Goal: Transaction & Acquisition: Purchase product/service

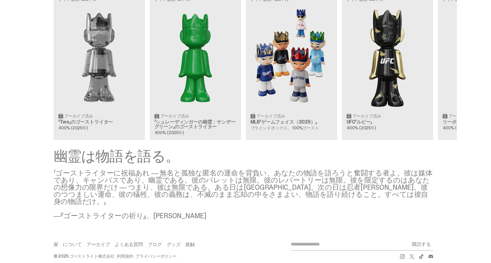
scroll to position [0, 24]
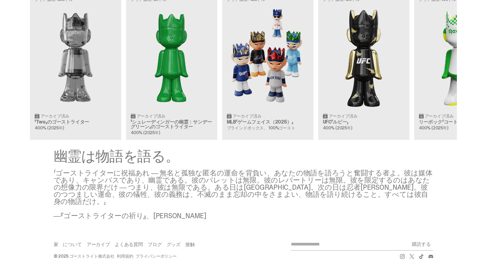
click at [269, 83] on div "クリア価格: 356ドル アーカイブ済み 「Two」のゴーストライター 400% ([DATE]) クリア価格: 151ドル アーカイブ済み 「シュレーディン…" at bounding box center [243, 66] width 427 height 147
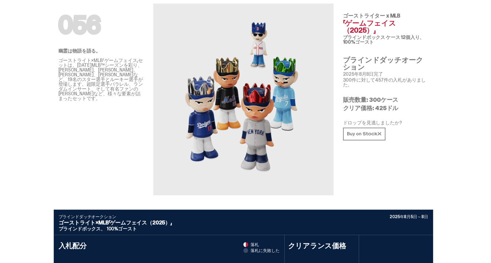
scroll to position [26, 0]
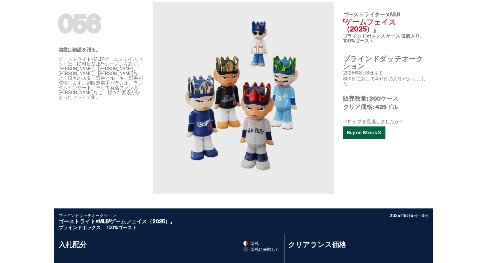
click at [366, 130] on icon at bounding box center [364, 132] width 34 height 4
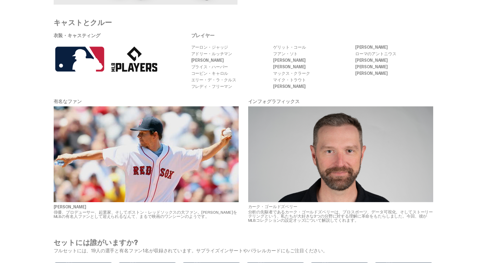
scroll to position [1268, 0]
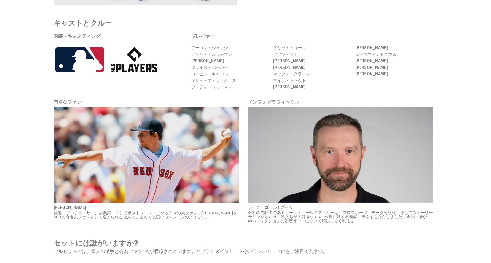
click at [177, 109] on img at bounding box center [146, 155] width 185 height 96
click at [165, 135] on img at bounding box center [146, 155] width 185 height 96
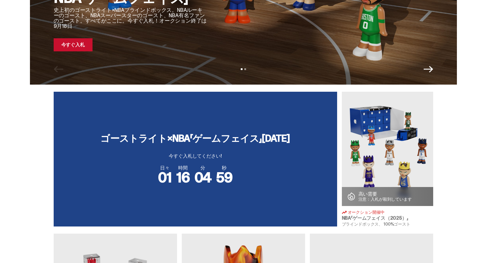
scroll to position [140, 0]
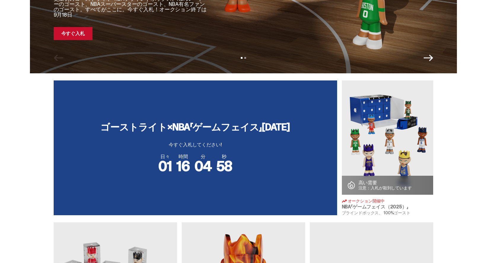
click at [352, 149] on img at bounding box center [387, 137] width 91 height 114
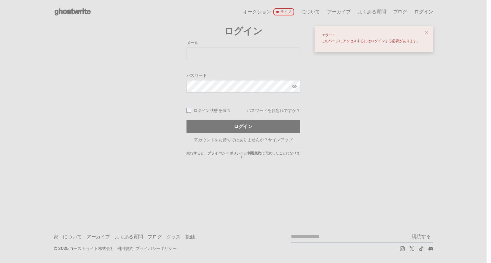
click at [429, 31] on span "close" at bounding box center [427, 33] width 6 height 6
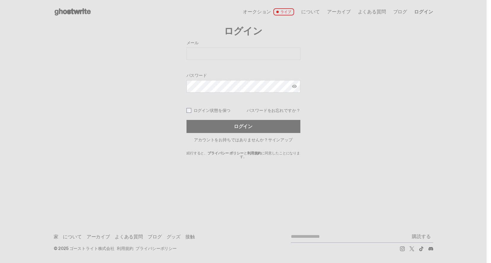
click at [275, 138] on font "サインアップ" at bounding box center [280, 139] width 25 height 5
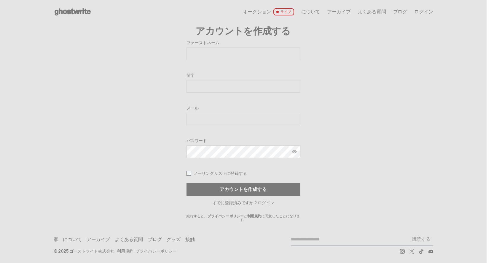
click at [237, 56] on input "ファーストネーム" at bounding box center [244, 53] width 114 height 12
type input "******"
click at [214, 87] on input "苗字" at bounding box center [244, 86] width 114 height 12
type input "*********"
click at [225, 117] on input "メール" at bounding box center [244, 119] width 114 height 12
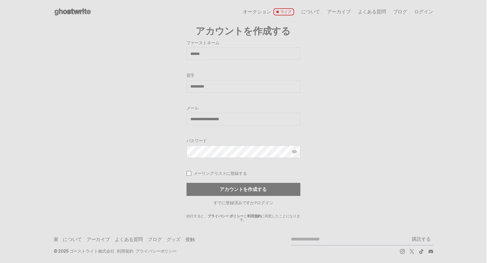
type input "**********"
click at [295, 153] on img at bounding box center [294, 151] width 5 height 5
click at [227, 173] on font "メーリングリストに登録する" at bounding box center [220, 173] width 53 height 5
click at [226, 173] on font "メーリングリストに登録する" at bounding box center [220, 173] width 53 height 5
click at [226, 184] on button "アカウントを作成する" at bounding box center [244, 189] width 114 height 13
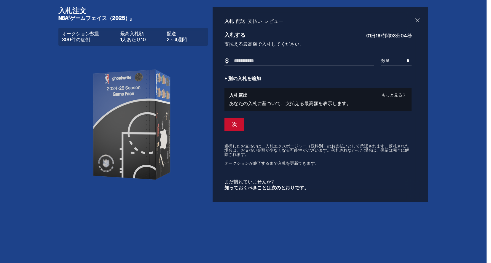
click at [401, 94] on font "もっと見る" at bounding box center [392, 94] width 20 height 5
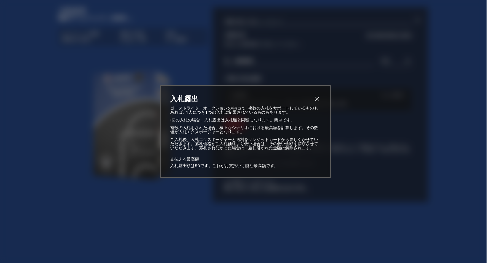
click at [315, 98] on span "近い" at bounding box center [317, 98] width 7 height 7
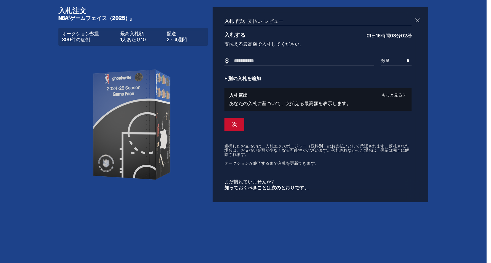
click at [295, 59] on input "入札額" at bounding box center [300, 61] width 150 height 10
click at [242, 21] on ul "入札 配送 支払い レビュー" at bounding box center [318, 22] width 187 height 6
click at [245, 21] on ul "入札 配送 支払い レビュー" at bounding box center [318, 22] width 187 height 6
click at [286, 182] on p "まだ慣れていませんか?" at bounding box center [318, 181] width 187 height 5
click at [290, 187] on font "知っておくべきことは次のとおりです。" at bounding box center [267, 187] width 85 height 6
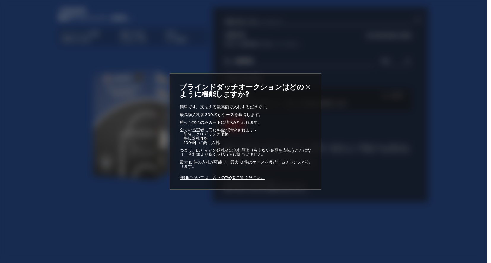
click at [310, 87] on span "近い" at bounding box center [307, 86] width 7 height 7
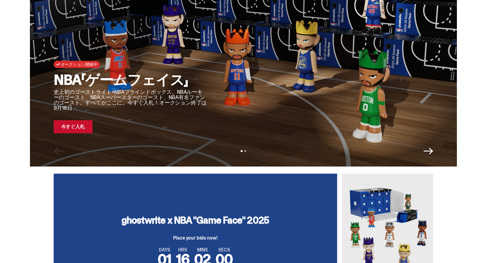
scroll to position [49, 0]
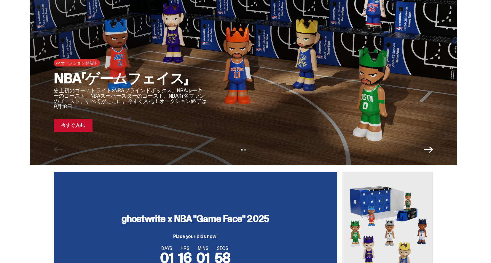
click at [433, 149] on icon "次" at bounding box center [428, 149] width 9 height 7
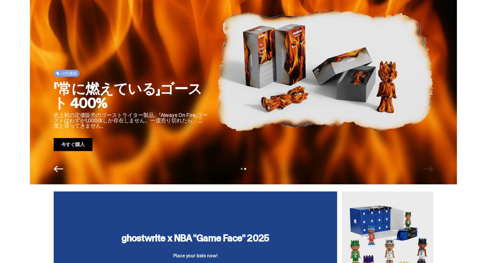
scroll to position [22, 0]
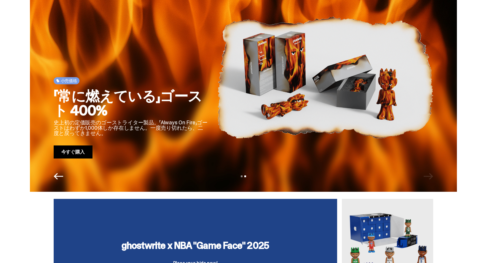
click at [55, 181] on div "スライド1を見る スライド2を見る" at bounding box center [243, 175] width 427 height 9
click at [58, 179] on icon "Previous" at bounding box center [58, 175] width 9 height 9
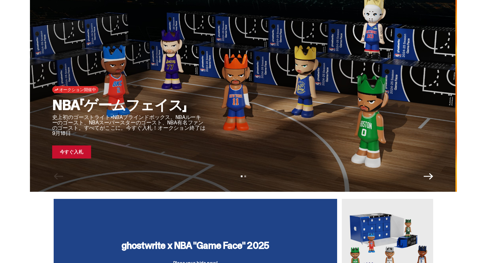
click at [232, 82] on div at bounding box center [324, 77] width 216 height 162
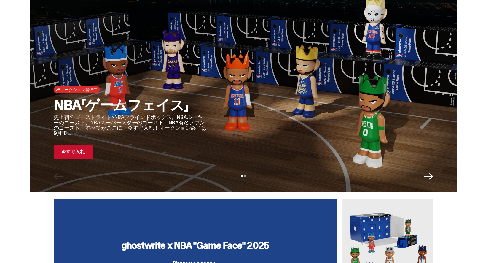
click at [232, 82] on div at bounding box center [325, 77] width 216 height 162
click at [204, 106] on h2 "NBA「ゲームフェイス」" at bounding box center [131, 105] width 154 height 14
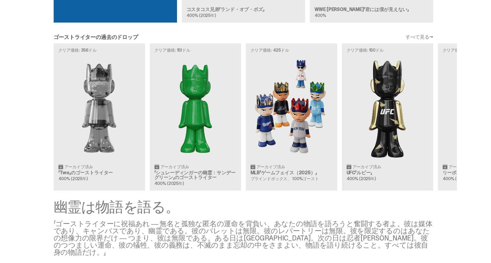
scroll to position [685, 0]
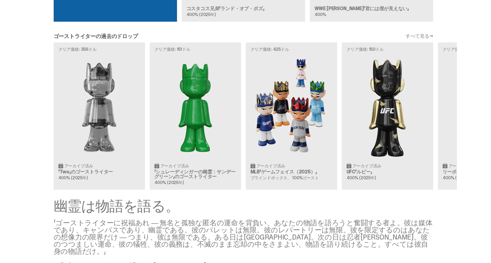
click at [287, 138] on div "クリア価格: 356ドル アーカイブ済み 「Two」のゴーストライター 400% ([DATE]) クリア価格: 151ドル アーカイブ済み 「シュレーディン…" at bounding box center [243, 115] width 427 height 147
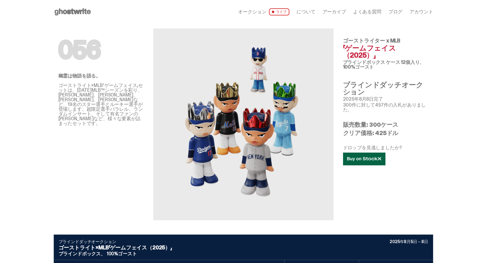
click at [370, 154] on link at bounding box center [364, 158] width 42 height 13
click at [374, 152] on link at bounding box center [364, 158] width 42 height 13
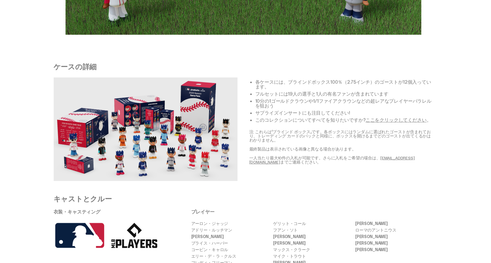
scroll to position [1095, 0]
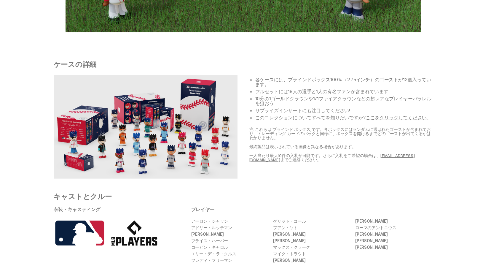
click at [393, 114] on font "ここをクリックしてください" at bounding box center [396, 117] width 61 height 6
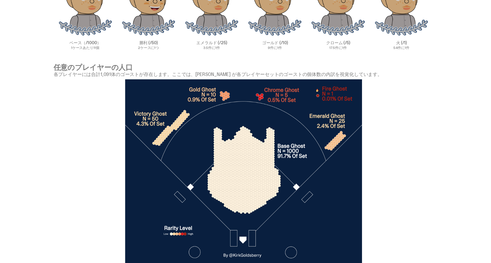
scroll to position [2007, 0]
